Goal: Task Accomplishment & Management: Complete application form

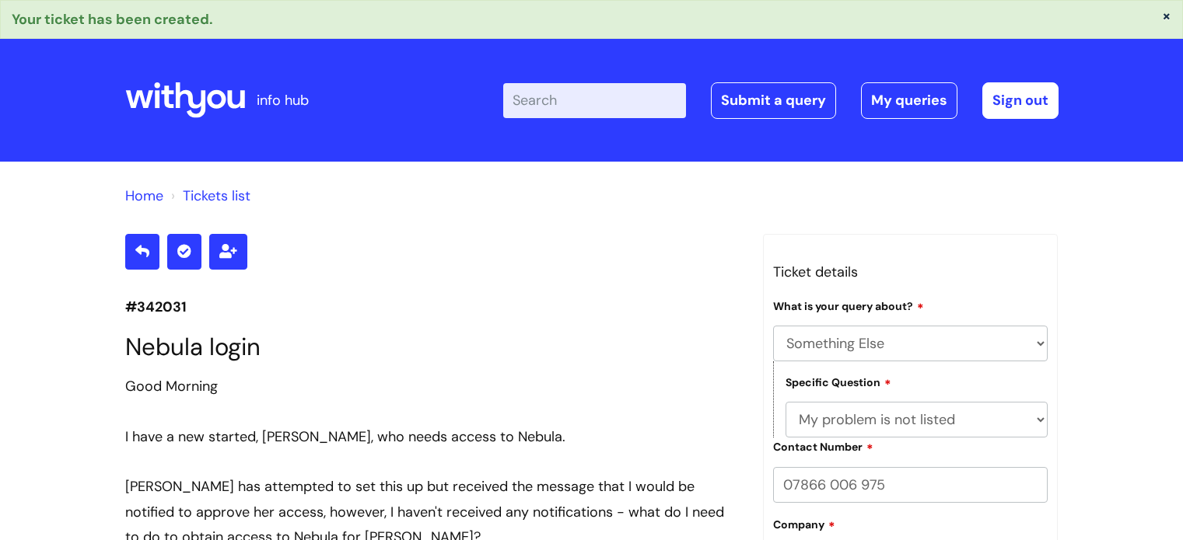
select select "Something Else"
select select "My problem is not listed"
click at [1164, 16] on button "×" at bounding box center [1166, 16] width 9 height 14
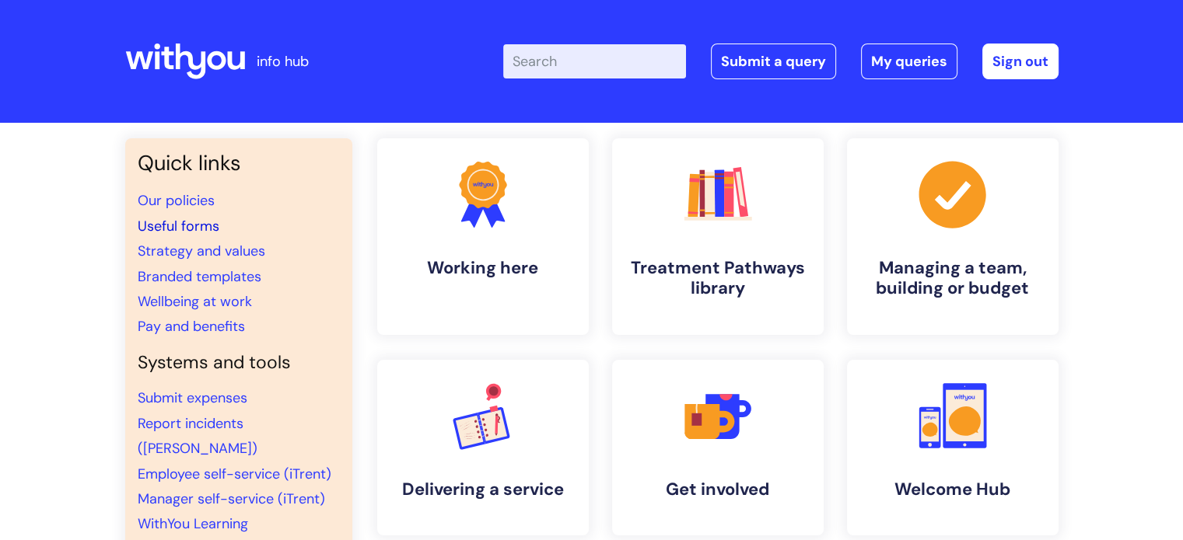
click at [194, 218] on link "Useful forms" at bounding box center [179, 226] width 82 height 19
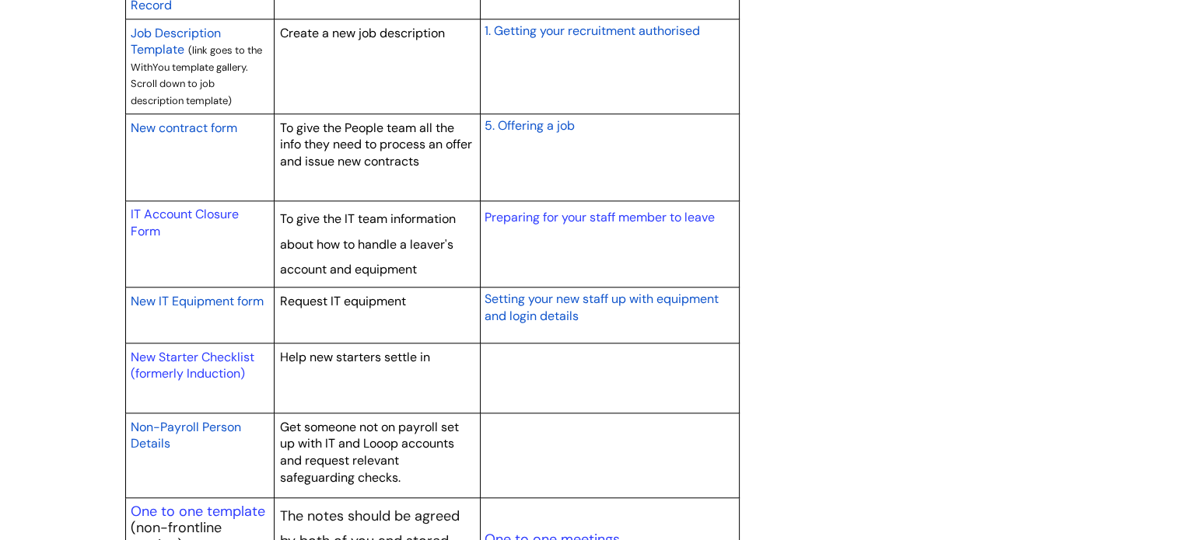
scroll to position [1409, 0]
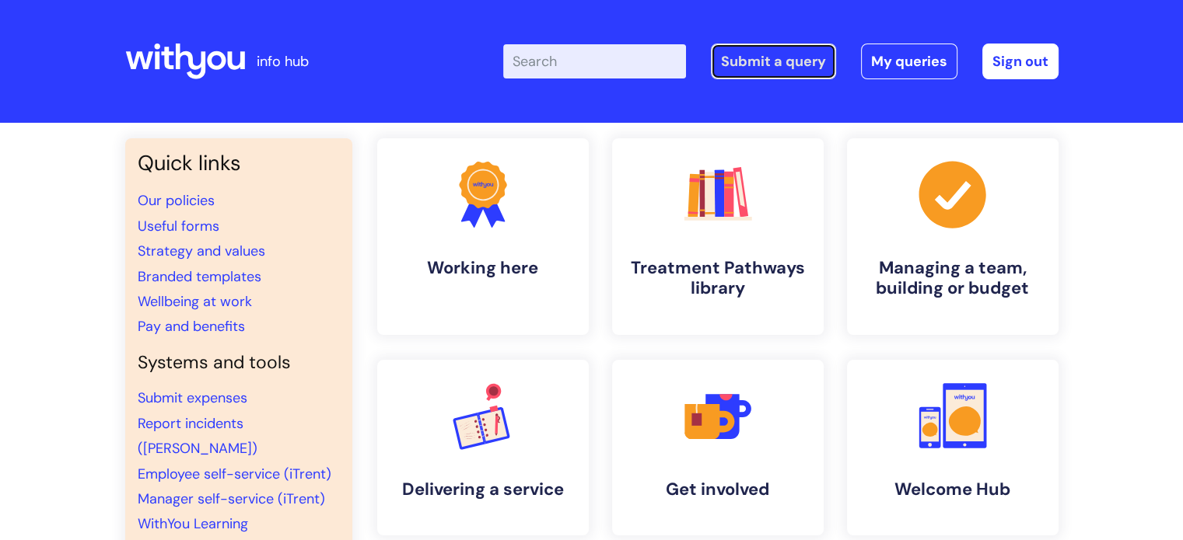
click at [774, 65] on link "Submit a query" at bounding box center [773, 62] width 125 height 36
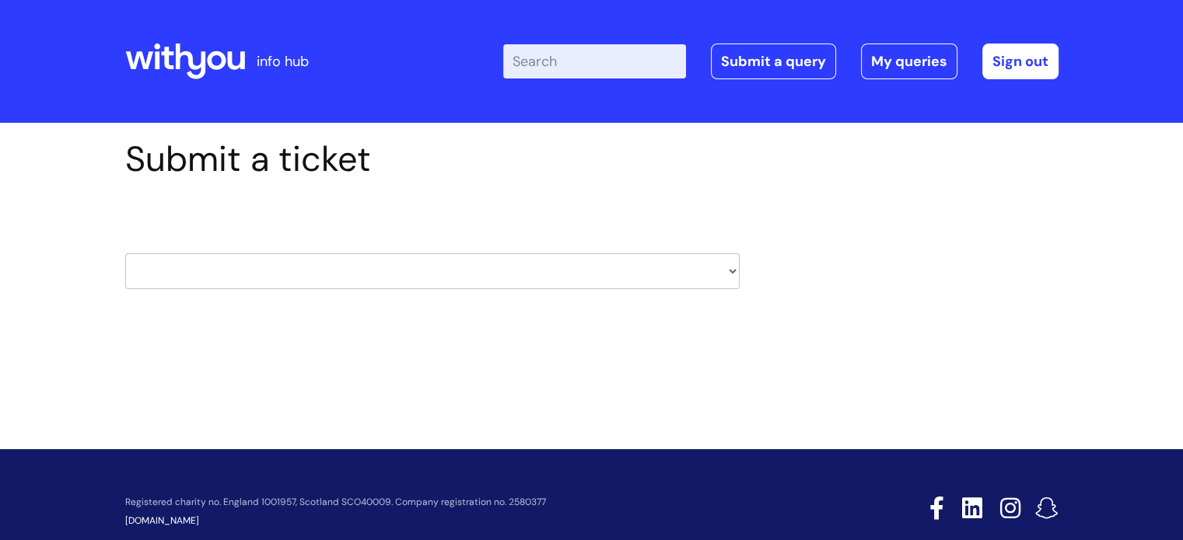
click at [729, 272] on select "HR / People IT and Support Clinical Drug Alerts Finance Accounts Data Support T…" at bounding box center [432, 271] width 614 height 36
select select "it_and_support"
click at [125, 253] on select "HR / People IT and Support Clinical Drug Alerts Finance Accounts Data Support T…" at bounding box center [432, 271] width 614 height 36
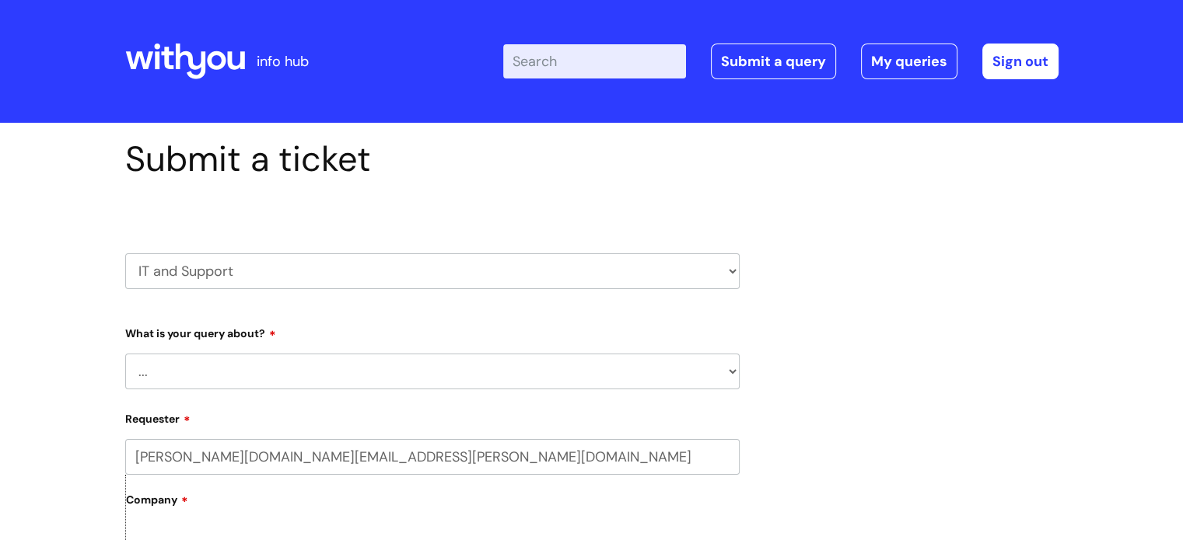
click at [733, 376] on select "... Mobile Phone Reset & MFA Accounts, Starters and Leavers IT Hardware issue I…" at bounding box center [432, 372] width 614 height 36
select select "Accounts, Starters and Leavers"
click at [125, 354] on select "... Mobile Phone Reset & MFA Accounts, Starters and Leavers IT Hardware issue I…" at bounding box center [432, 372] width 614 height 36
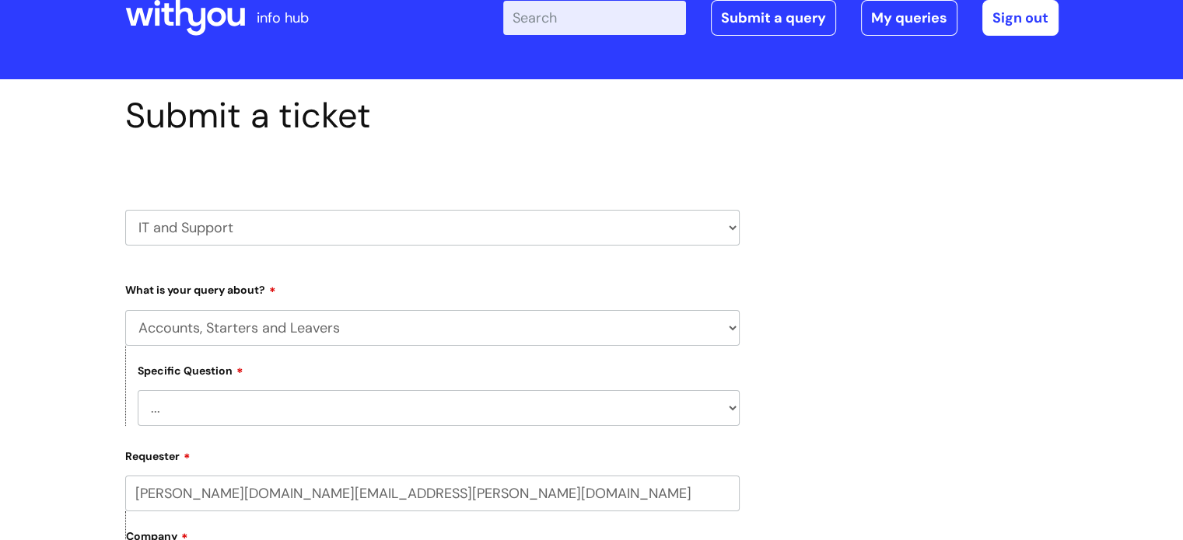
scroll to position [78, 0]
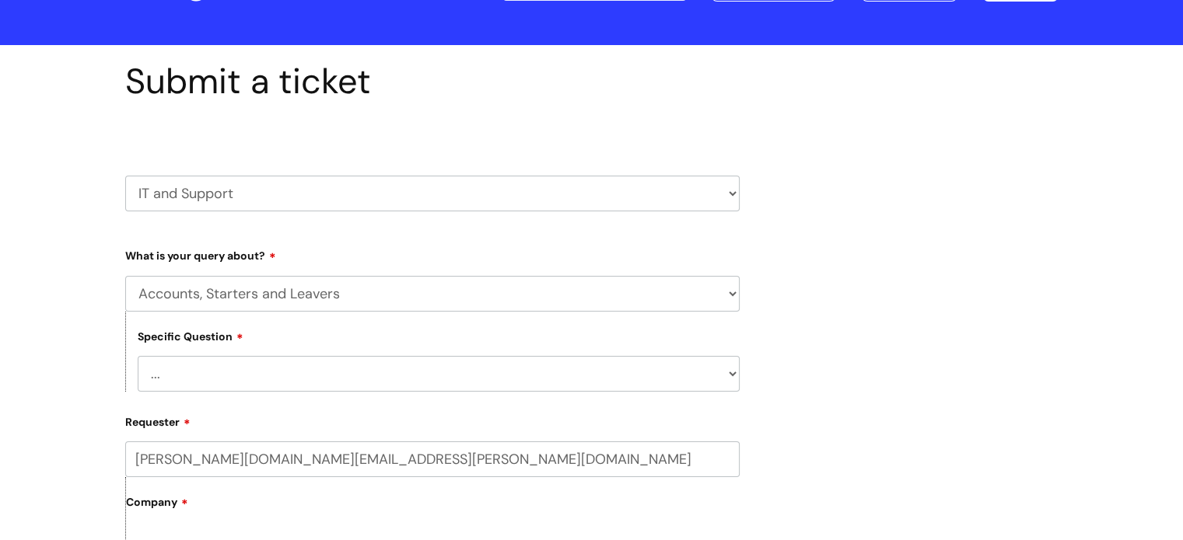
click at [725, 369] on select "... I have a new starter I have a leaver I need to make a change to an account …" at bounding box center [439, 374] width 602 height 36
select select "I have a leaver"
click at [138, 356] on select "... I have a new starter I have a leaver I need to make a change to an account …" at bounding box center [439, 374] width 602 height 36
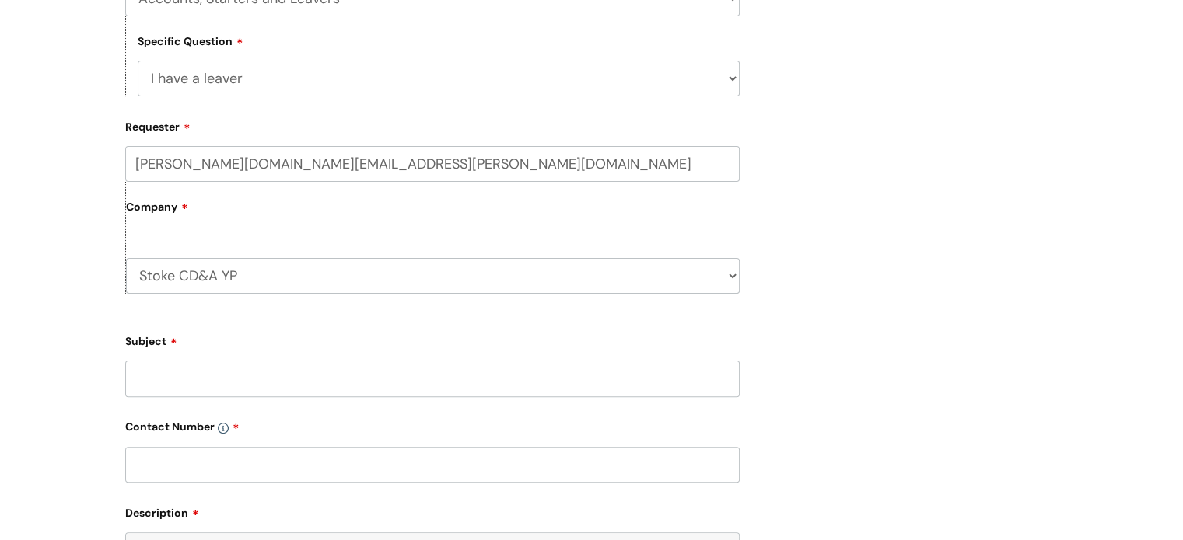
scroll to position [467, 0]
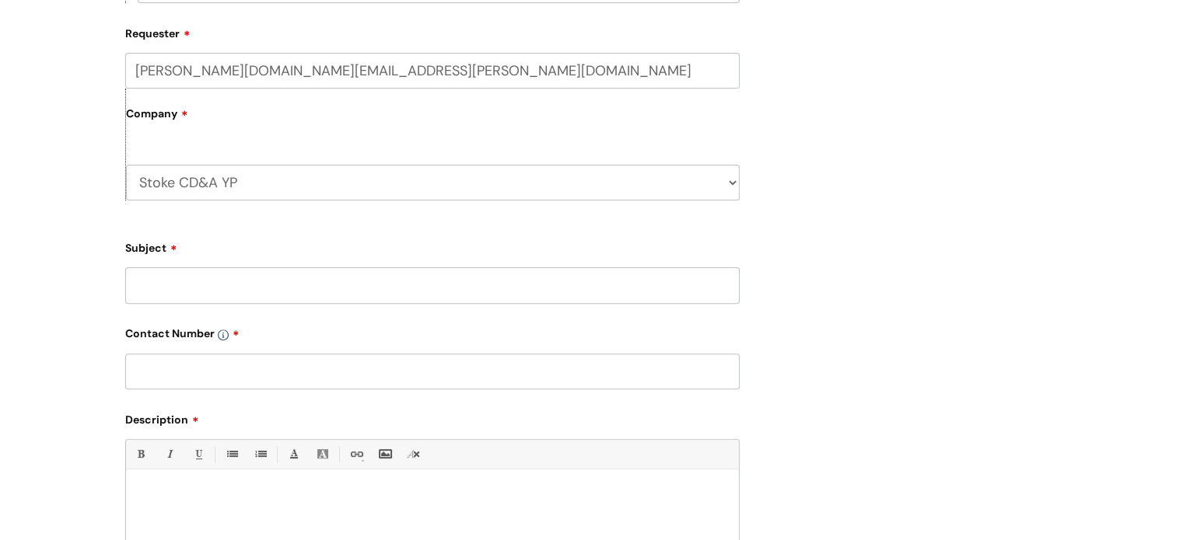
paste div
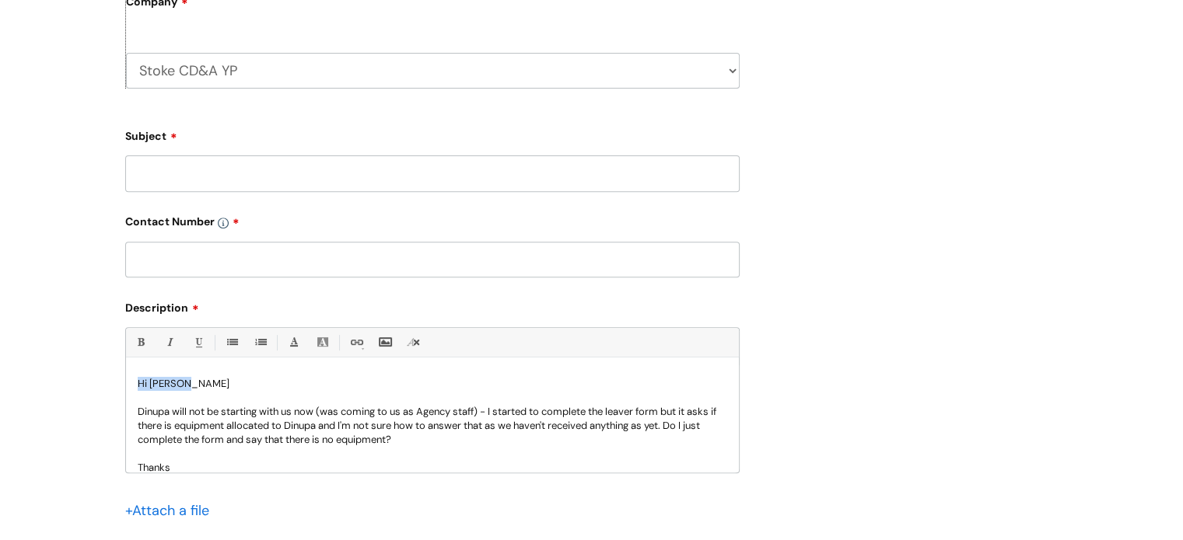
drag, startPoint x: 184, startPoint y: 383, endPoint x: 135, endPoint y: 383, distance: 48.2
click at [135, 383] on div "Hi Beverly Dinupa will not be starting with us now (was coming to us as Agency …" at bounding box center [432, 418] width 613 height 107
click at [168, 411] on p "Dinupa will not be starting with us now (was coming to us as Agency staff) - I …" at bounding box center [432, 426] width 589 height 42
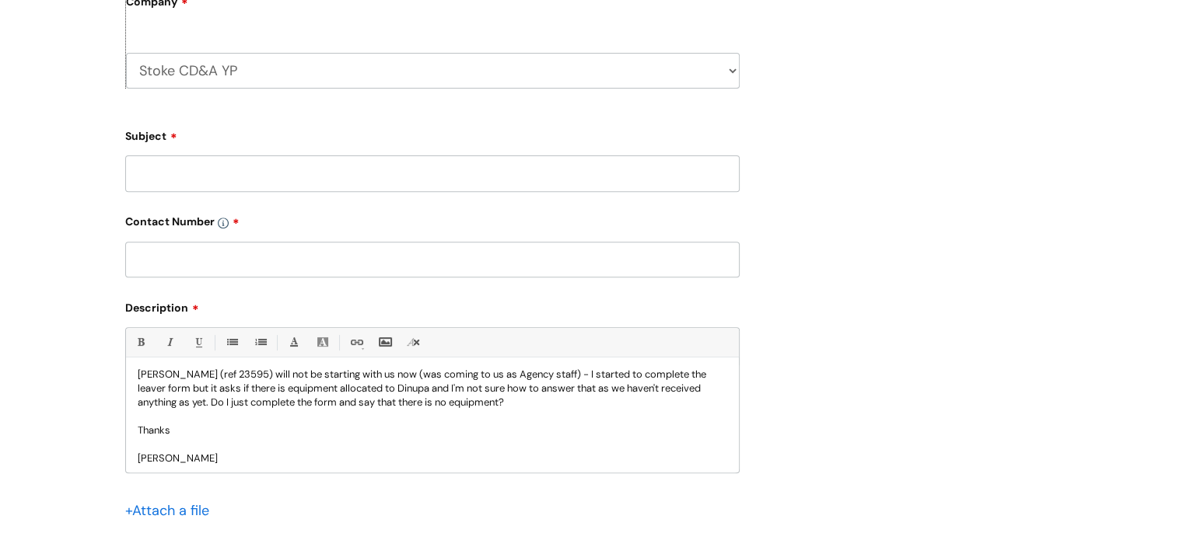
scroll to position [41, 0]
click at [171, 177] on input "Subject" at bounding box center [432, 174] width 614 height 36
type input "Leaver query"
click at [170, 271] on input "text" at bounding box center [432, 260] width 614 height 36
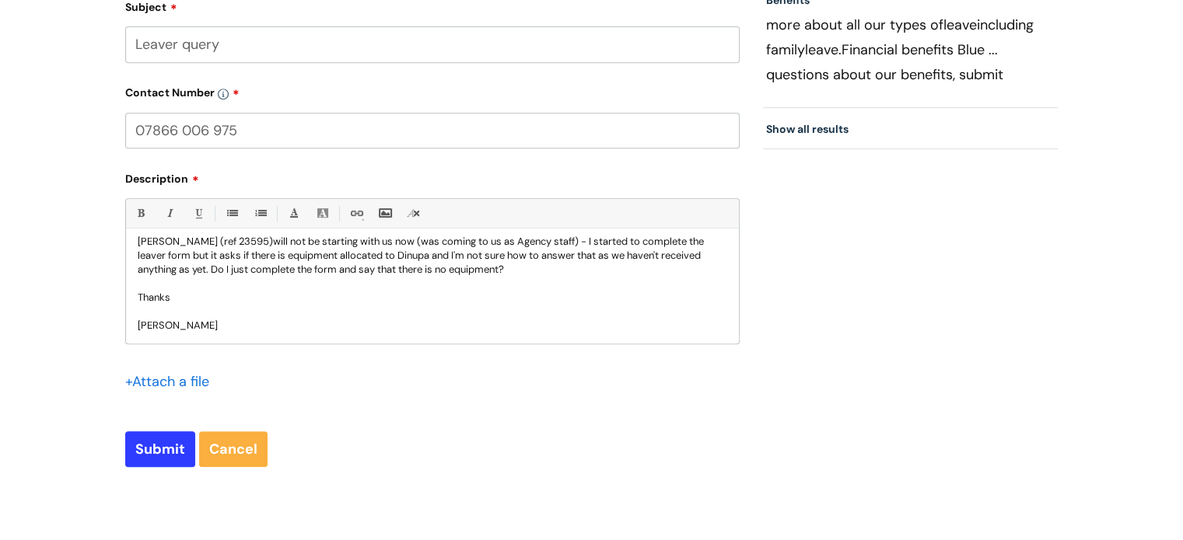
scroll to position [734, 0]
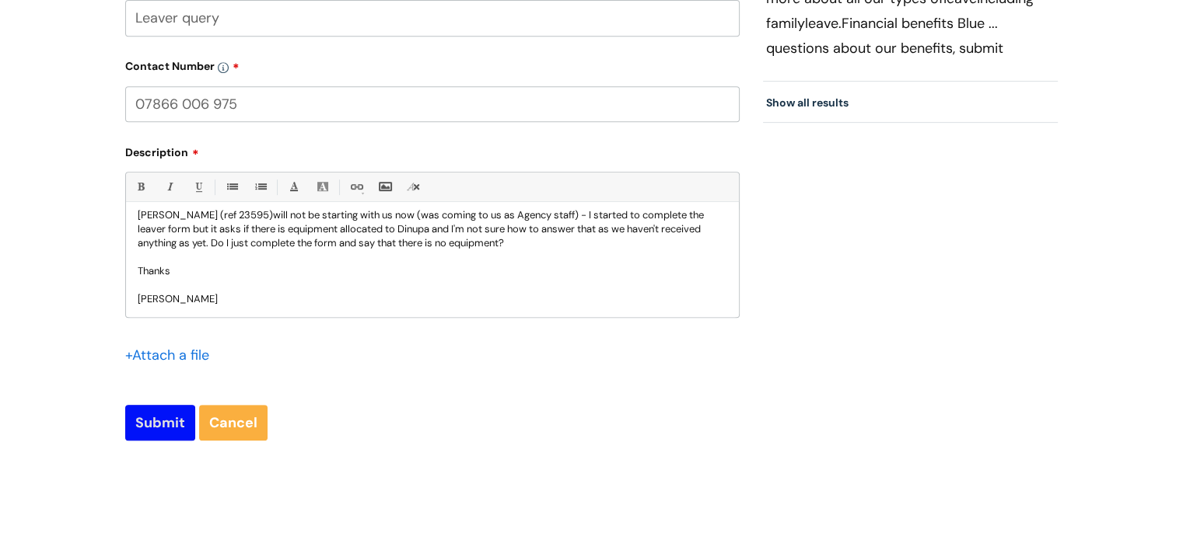
type input "07866 006 975"
click at [150, 424] on input "Submit" at bounding box center [160, 423] width 70 height 36
type input "Please Wait..."
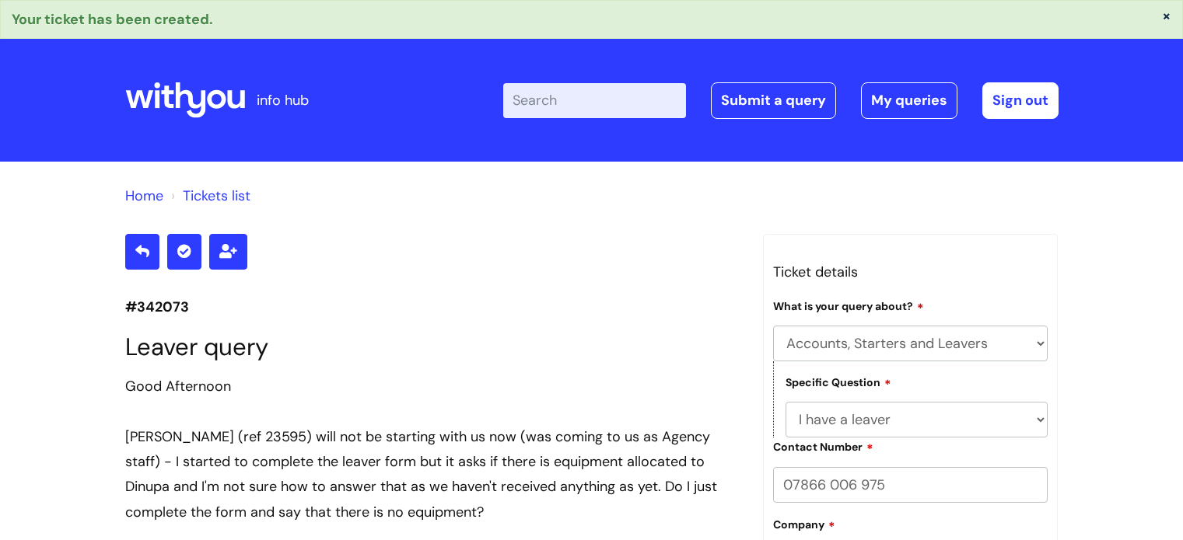
select select "Accounts, Starters and Leavers"
select select "I have a leaver"
